Goal: Navigation & Orientation: Find specific page/section

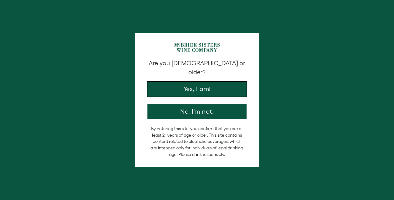
click at [209, 83] on button "Yes, I am!" at bounding box center [197, 89] width 99 height 15
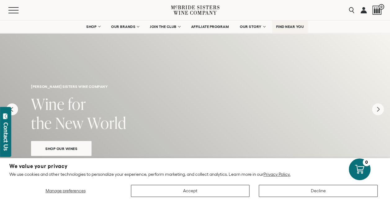
click at [286, 26] on span "FIND NEAR YOU" at bounding box center [290, 26] width 28 height 4
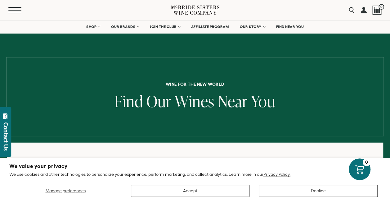
click at [14, 9] on button "Menu" at bounding box center [19, 10] width 22 height 6
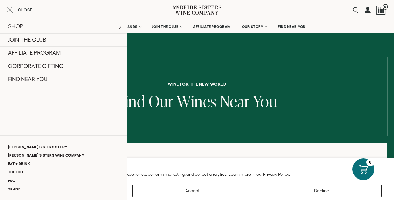
click at [342, 24] on nav "SHOP Sets Reds Whites Rosé Sparkling All Wines OUR BRANDS McBride Sisters Colle…" at bounding box center [197, 26] width 394 height 12
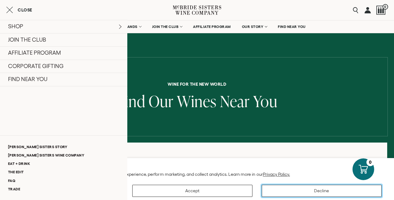
click at [307, 192] on button "Decline" at bounding box center [322, 190] width 120 height 12
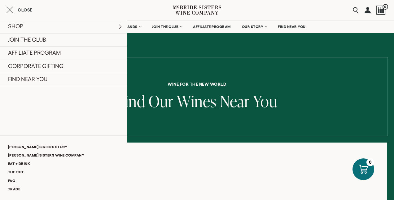
click at [287, 9] on div "Menu Search 0" at bounding box center [197, 10] width 394 height 20
click at [9, 10] on icon "Close cart" at bounding box center [9, 9] width 7 height 7
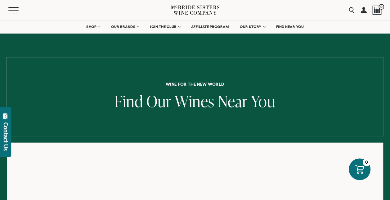
click at [201, 11] on icon at bounding box center [195, 10] width 48 height 18
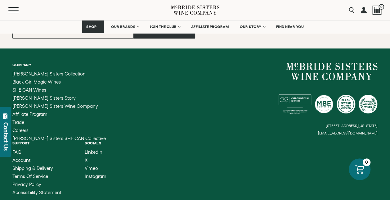
scroll to position [2490, 0]
